Goal: Entertainment & Leisure: Browse casually

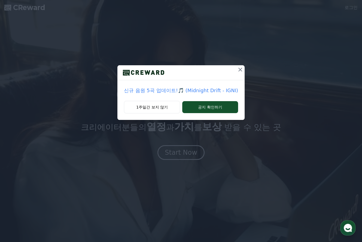
click at [242, 71] on icon at bounding box center [240, 69] width 7 height 7
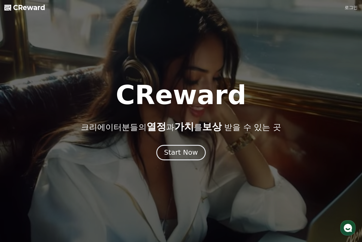
click at [174, 147] on button "Start Now" at bounding box center [180, 153] width 49 height 16
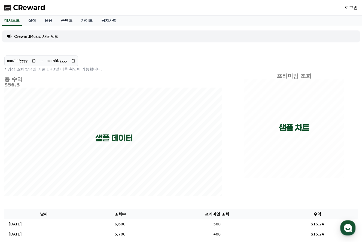
click at [73, 22] on link "콘텐츠" at bounding box center [67, 21] width 20 height 10
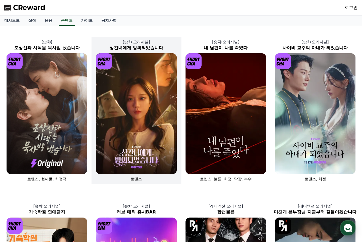
click at [133, 98] on img at bounding box center [136, 113] width 81 height 121
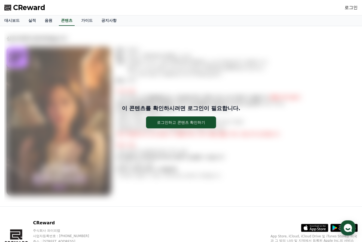
click at [350, 8] on link "로그인" at bounding box center [350, 7] width 13 height 7
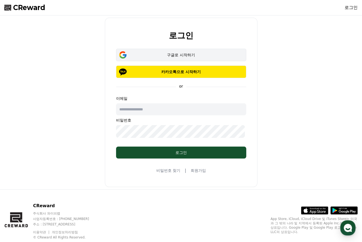
click at [163, 58] on div "구글로 시작하기" at bounding box center [181, 54] width 114 height 5
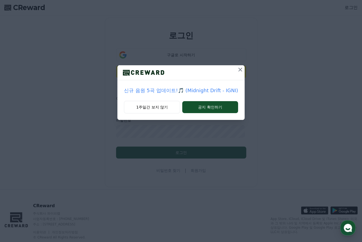
click at [242, 72] on icon at bounding box center [240, 70] width 4 height 4
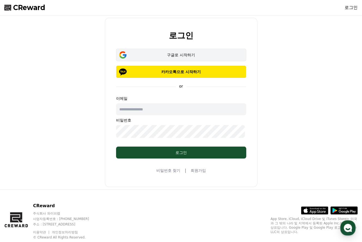
click at [170, 52] on button "구글로 시작하기" at bounding box center [181, 55] width 130 height 13
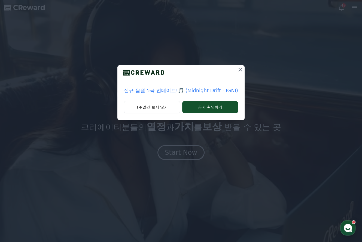
click at [242, 72] on icon at bounding box center [240, 70] width 4 height 4
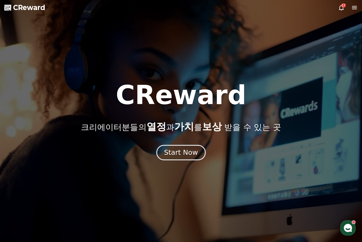
click at [177, 154] on div "Start Now" at bounding box center [181, 152] width 34 height 9
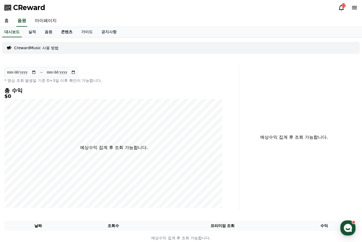
click at [74, 33] on link "콘텐츠" at bounding box center [67, 32] width 20 height 10
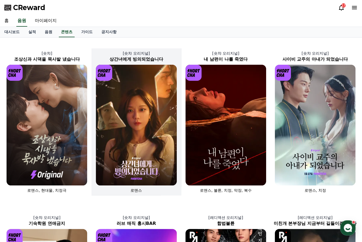
click at [148, 98] on img at bounding box center [136, 125] width 81 height 121
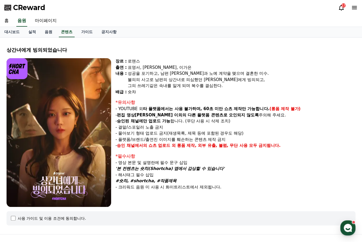
drag, startPoint x: 136, startPoint y: 114, endPoint x: 207, endPoint y: 113, distance: 71.0
click at [207, 112] on p "- YOUTUBE 외 타 플랫폼에서는 사용 불가하며, 60초 미만 쇼츠 제작만 가능합니다. (롱폼 제작 불가)" at bounding box center [235, 109] width 240 height 6
click at [146, 103] on div "장르 : 로맨스 출연 : 표영서, [PERSON_NAME], [PERSON_NAME]은 [PERSON_NAME] : 성공을 포기하고, 남편 […" at bounding box center [235, 132] width 240 height 149
drag, startPoint x: 221, startPoint y: 113, endPoint x: 279, endPoint y: 112, distance: 58.2
click at [279, 112] on p "- YOUTUBE 외 타 플랫폼에서는 사용 불가하며, 60초 미만 쇼츠 제작만 가능합니다. (롱폼 제작 불가)" at bounding box center [235, 109] width 240 height 6
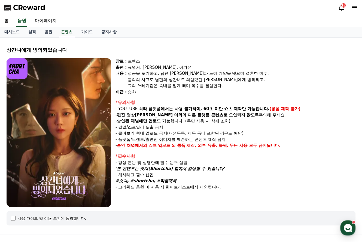
drag, startPoint x: 279, startPoint y: 112, endPoint x: 309, endPoint y: 125, distance: 32.5
click at [309, 124] on p "- 승인된 채널에만 업로드 가능 합니다. (무단 사용 시 삭제 조치)" at bounding box center [235, 121] width 240 height 6
click at [50, 34] on link "음원" at bounding box center [48, 32] width 16 height 10
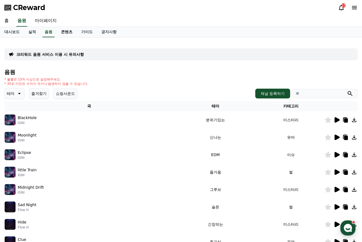
click at [74, 34] on link "콘텐츠" at bounding box center [67, 32] width 20 height 10
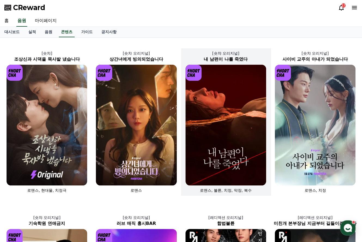
click at [226, 132] on img at bounding box center [225, 125] width 81 height 121
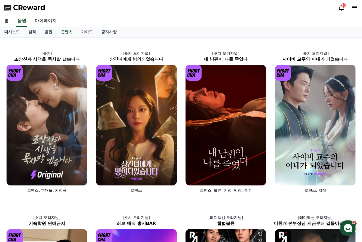
click at [341, 7] on div "17" at bounding box center [343, 5] width 4 height 4
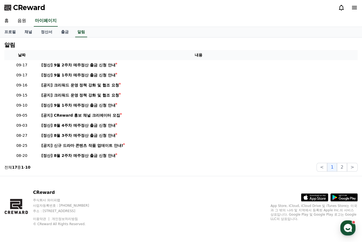
click at [356, 8] on icon at bounding box center [353, 7] width 5 height 3
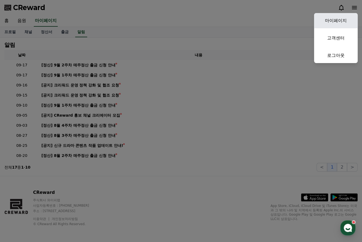
click at [334, 23] on link "마이페이지" at bounding box center [336, 20] width 44 height 15
select select "**********"
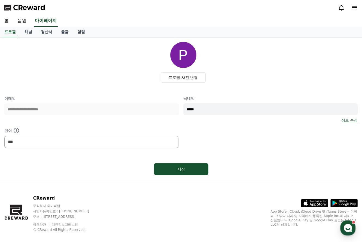
click at [351, 10] on icon at bounding box center [354, 7] width 7 height 7
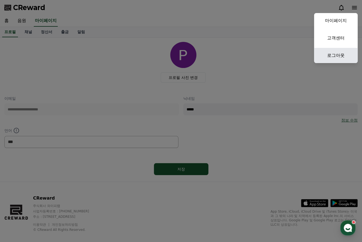
click at [331, 59] on link "로그아웃" at bounding box center [336, 55] width 44 height 15
